Goal: Use online tool/utility

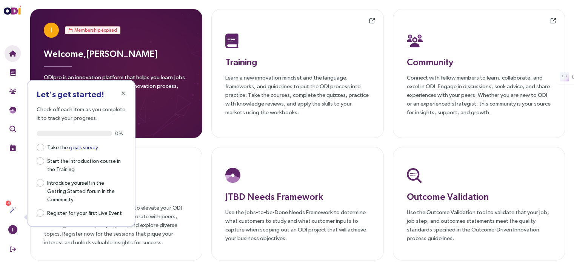
click at [205, 137] on div "I Membership expired Welcome, [PERSON_NAME] ODIpro is an innovation platform th…" at bounding box center [297, 135] width 553 height 270
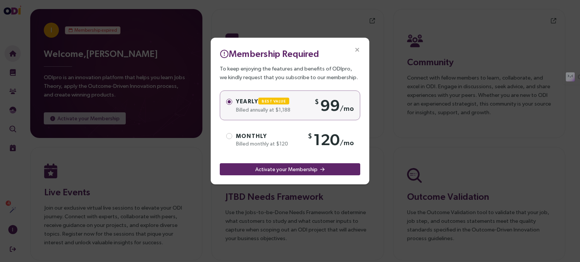
click at [358, 48] on icon "Close" at bounding box center [357, 50] width 7 height 7
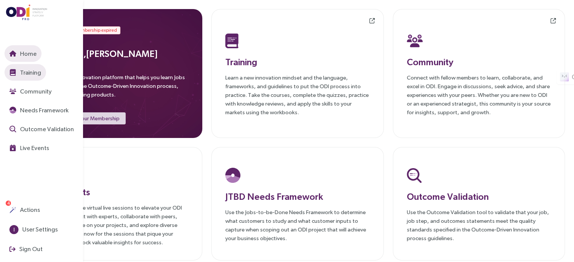
click at [36, 74] on span "Training" at bounding box center [29, 72] width 23 height 9
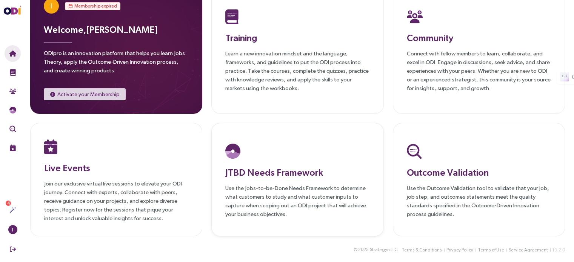
scroll to position [25, 0]
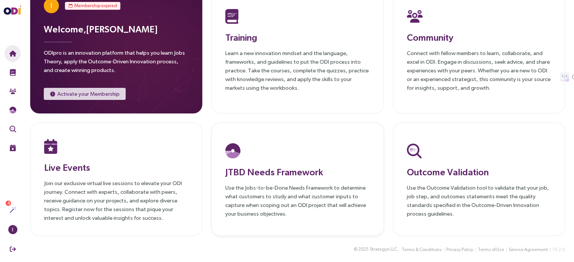
click at [270, 149] on div at bounding box center [297, 151] width 144 height 20
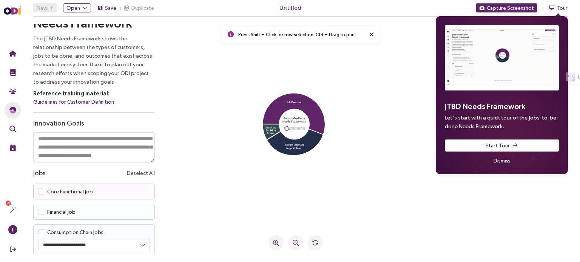
scroll to position [26, 0]
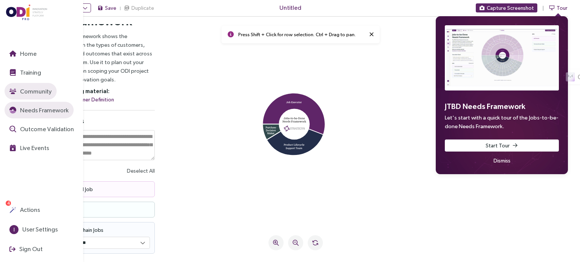
click at [17, 93] on button "Community" at bounding box center [31, 91] width 52 height 17
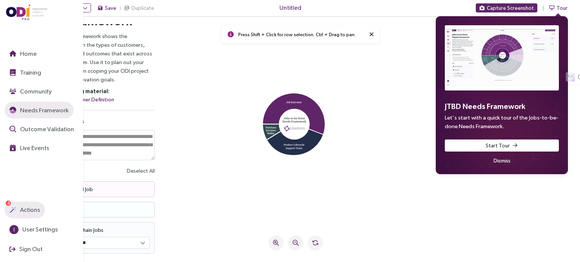
click at [26, 211] on span "Actions" at bounding box center [29, 209] width 22 height 9
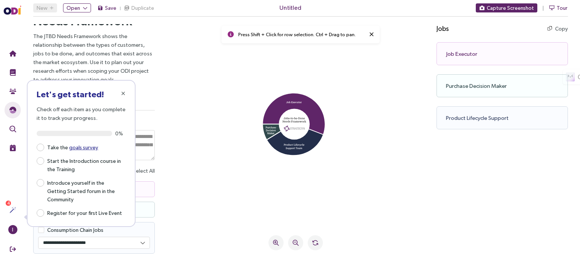
click at [190, 89] on icon at bounding box center [295, 126] width 245 height 189
click at [122, 91] on icon "button" at bounding box center [123, 93] width 4 height 5
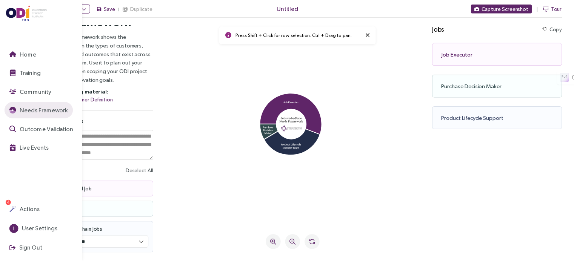
scroll to position [25, 0]
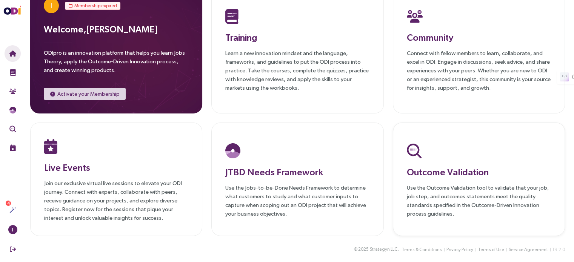
click at [488, 168] on h3 "Outcome Validation" at bounding box center [479, 172] width 144 height 14
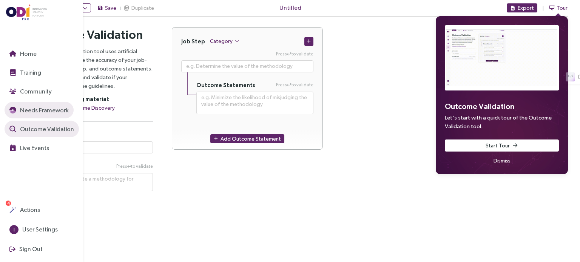
click at [30, 112] on span "Needs Framework" at bounding box center [43, 110] width 50 height 9
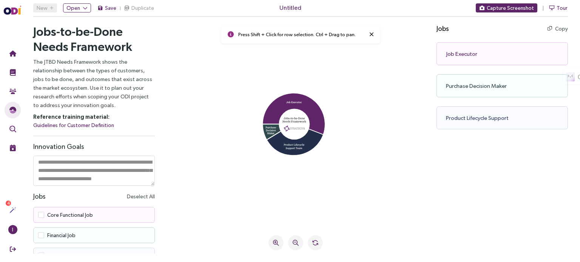
scroll to position [8, 0]
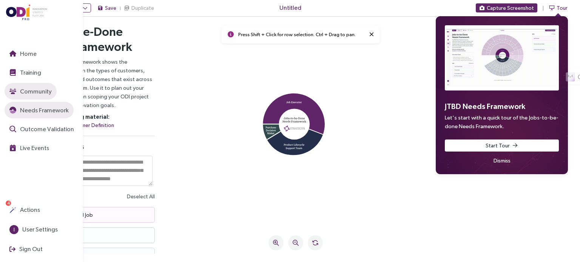
click at [28, 91] on span "Community" at bounding box center [34, 91] width 33 height 9
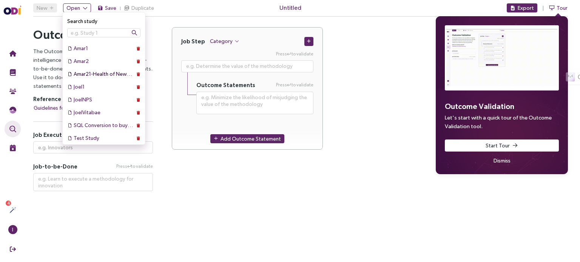
click at [89, 76] on div "Amar21-Health of Newborns" at bounding box center [104, 74] width 60 height 8
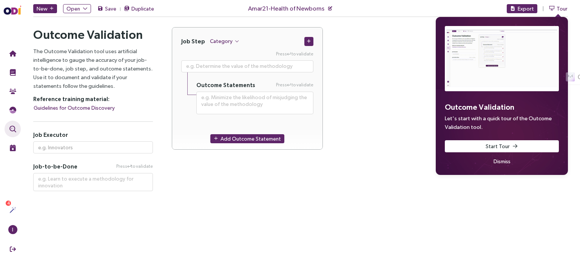
type textarea "**********"
type input "Pregnant Women"
type textarea "Secure the health of newborns by avoiding birth complications"
type textarea "**********"
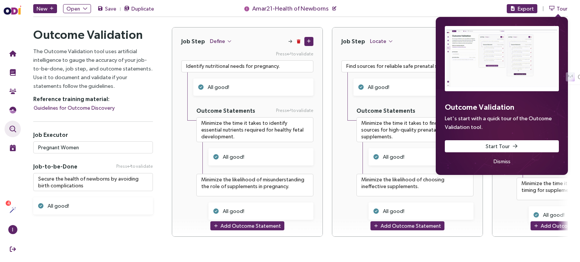
click at [503, 164] on span "Dismiss" at bounding box center [501, 161] width 17 height 8
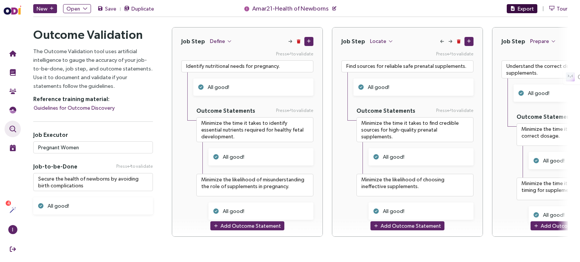
click at [521, 11] on span "Export" at bounding box center [526, 9] width 16 height 8
click at [455, 18] on div "New Open Save Duplicate Amar21-Health of Newborns Export Tour Outcome Validatio…" at bounding box center [300, 9] width 534 height 18
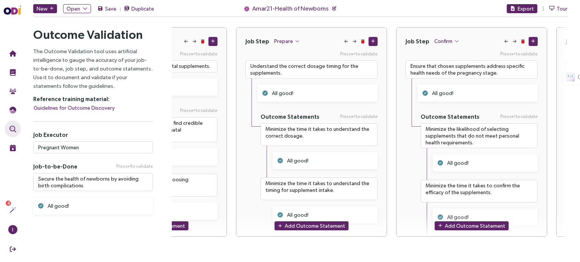
scroll to position [0, 260]
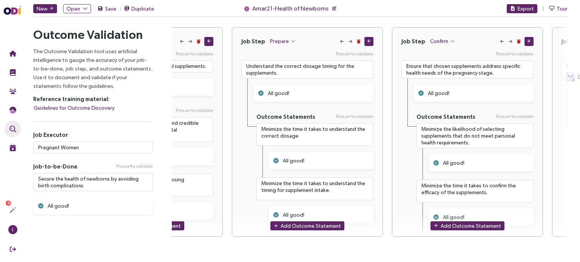
click at [180, 245] on div "Job Step Define Press to validate Identify nutritional needs for pregnancy. All…" at bounding box center [370, 136] width 396 height 219
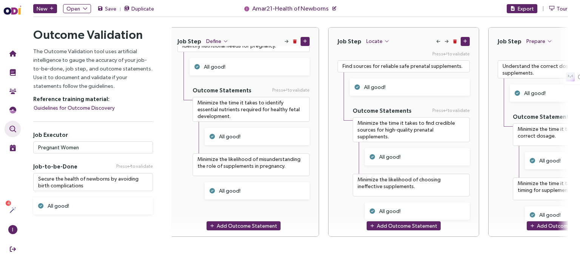
scroll to position [0, 0]
